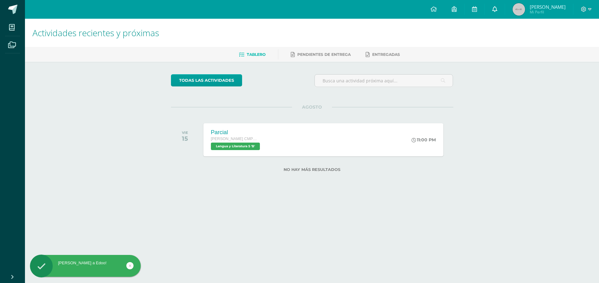
click at [495, 15] on link at bounding box center [495, 9] width 20 height 19
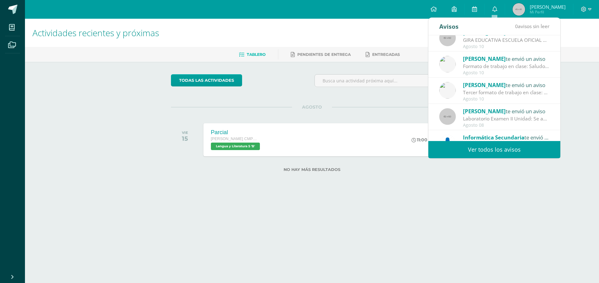
scroll to position [94, 0]
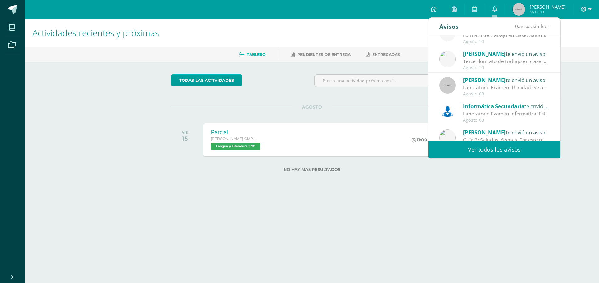
click at [517, 89] on div "Laboratorio Examen II Unidad: Se adjunta el laboratorio examen de la II Unidad …" at bounding box center [506, 87] width 87 height 7
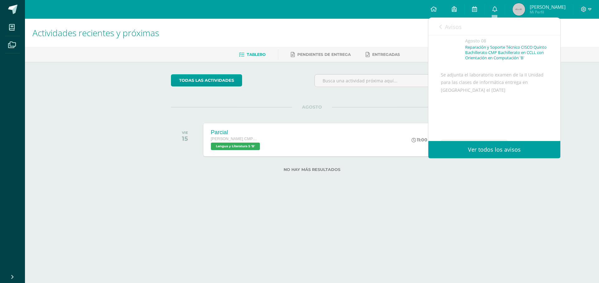
scroll to position [111, 0]
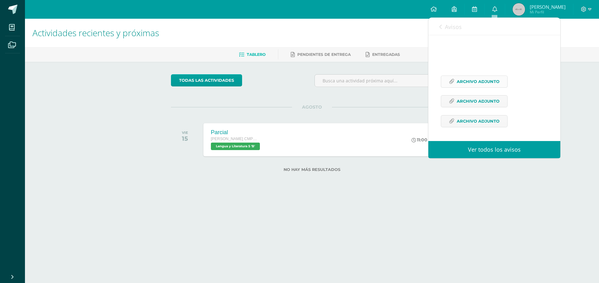
click at [480, 78] on span "Archivo Adjunto" at bounding box center [478, 82] width 43 height 12
click at [474, 80] on span "Archivo Adjunto" at bounding box center [478, 82] width 43 height 12
click at [474, 98] on span "Archivo Adjunto" at bounding box center [478, 102] width 43 height 12
click at [481, 120] on span "Archivo Adjunto" at bounding box center [478, 122] width 43 height 12
click at [444, 27] on link "Avisos" at bounding box center [451, 27] width 22 height 18
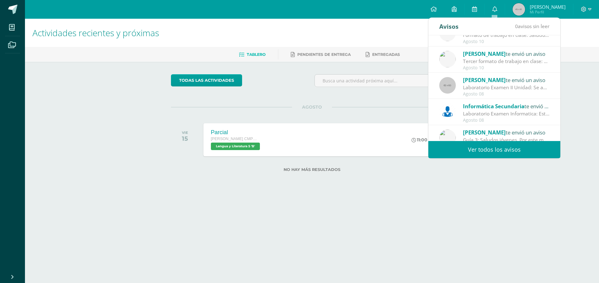
click at [513, 184] on div "Actividades recientes y próximas Tablero Pendientes de entrega Entregadas todas…" at bounding box center [312, 105] width 574 height 173
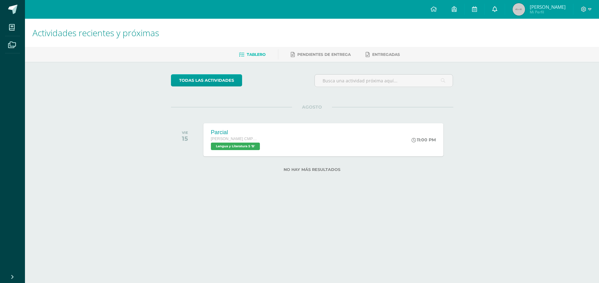
click at [498, 16] on link at bounding box center [495, 9] width 20 height 19
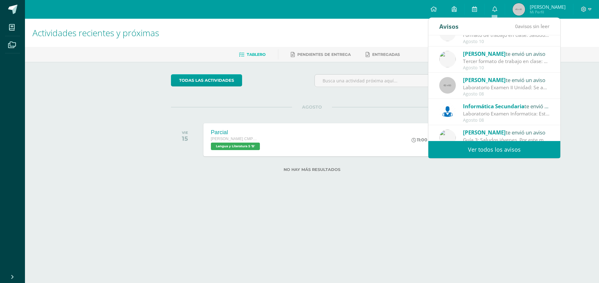
click at [503, 103] on span "Informática Secundaria" at bounding box center [493, 106] width 61 height 7
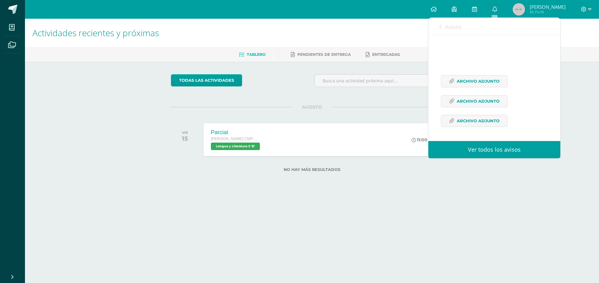
scroll to position [116, 0]
click at [492, 83] on span "Archivo Adjunto" at bounding box center [478, 82] width 43 height 12
click at [483, 98] on span "Archivo Adjunto" at bounding box center [478, 102] width 43 height 12
